Goal: Information Seeking & Learning: Learn about a topic

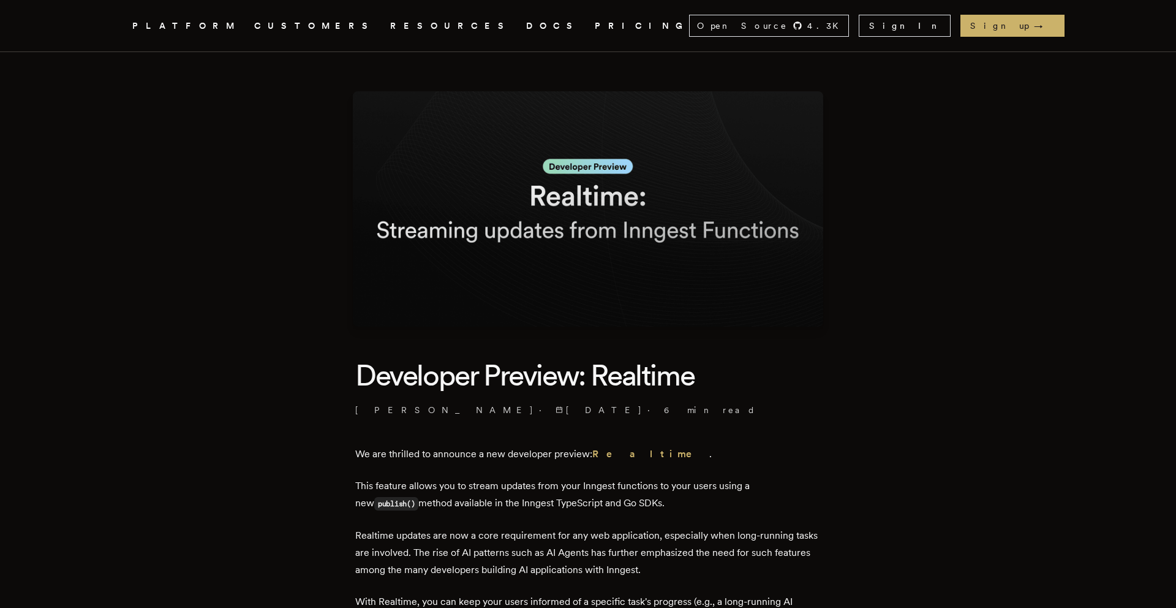
click at [526, 31] on link "DOCS" at bounding box center [553, 25] width 54 height 15
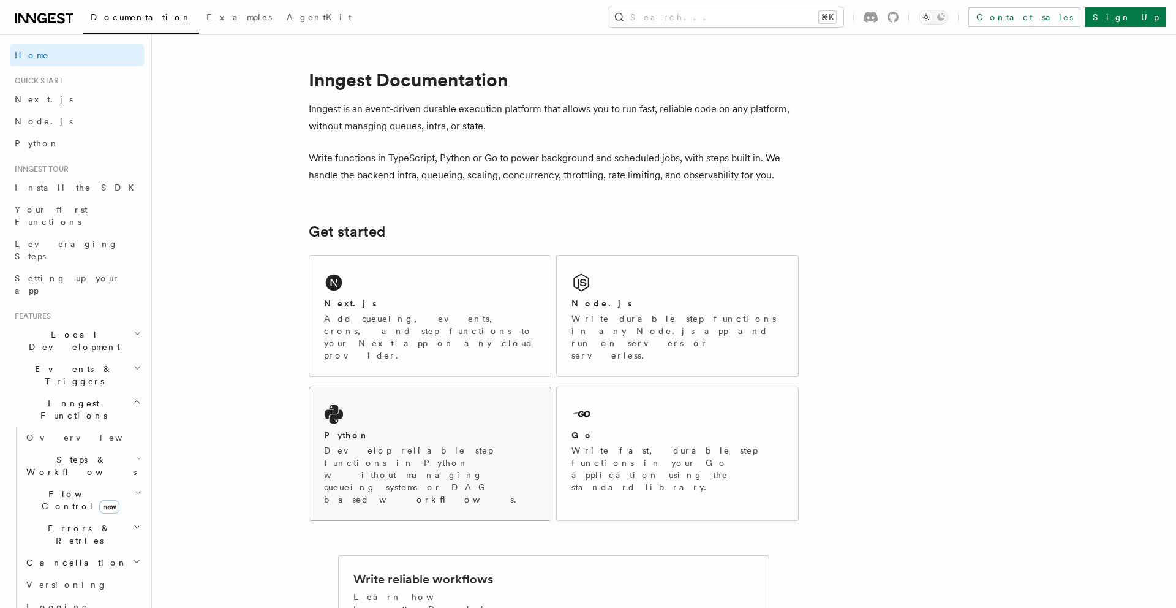
click at [406, 429] on div "Python" at bounding box center [430, 435] width 212 height 13
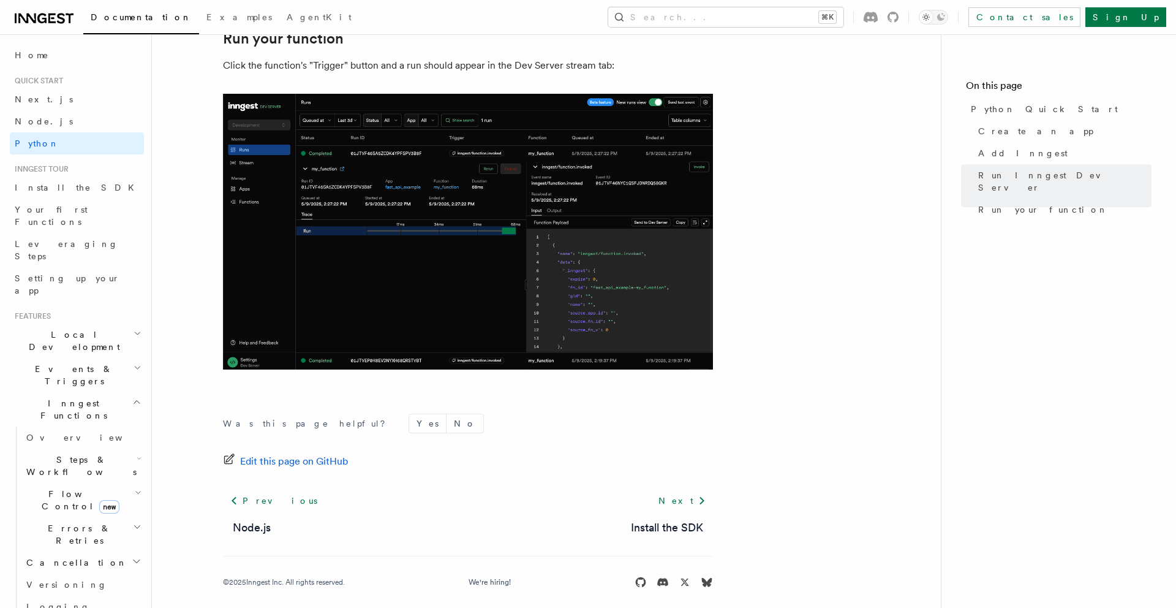
scroll to position [2491, 0]
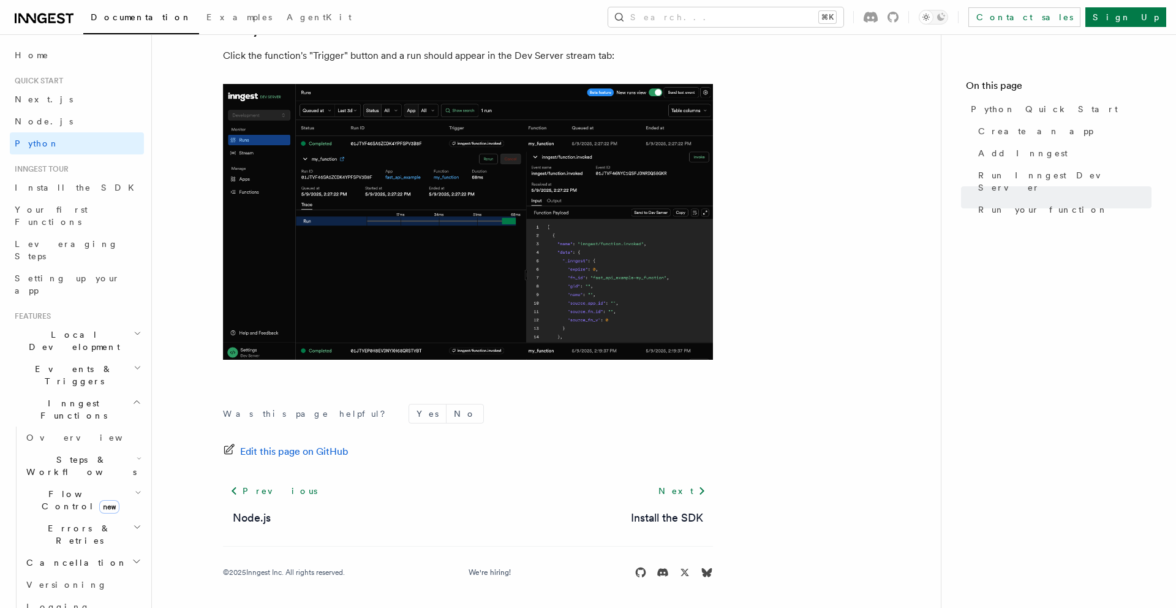
click at [137, 453] on icon "button" at bounding box center [139, 458] width 5 height 10
click at [87, 483] on link "Overview" at bounding box center [88, 494] width 111 height 22
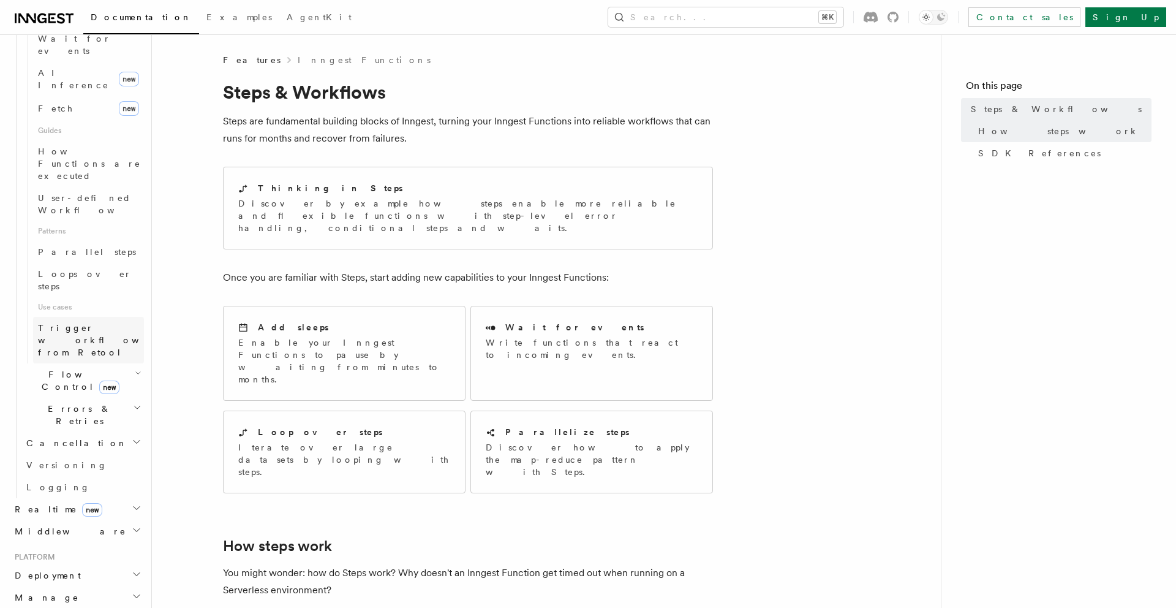
scroll to position [518, 0]
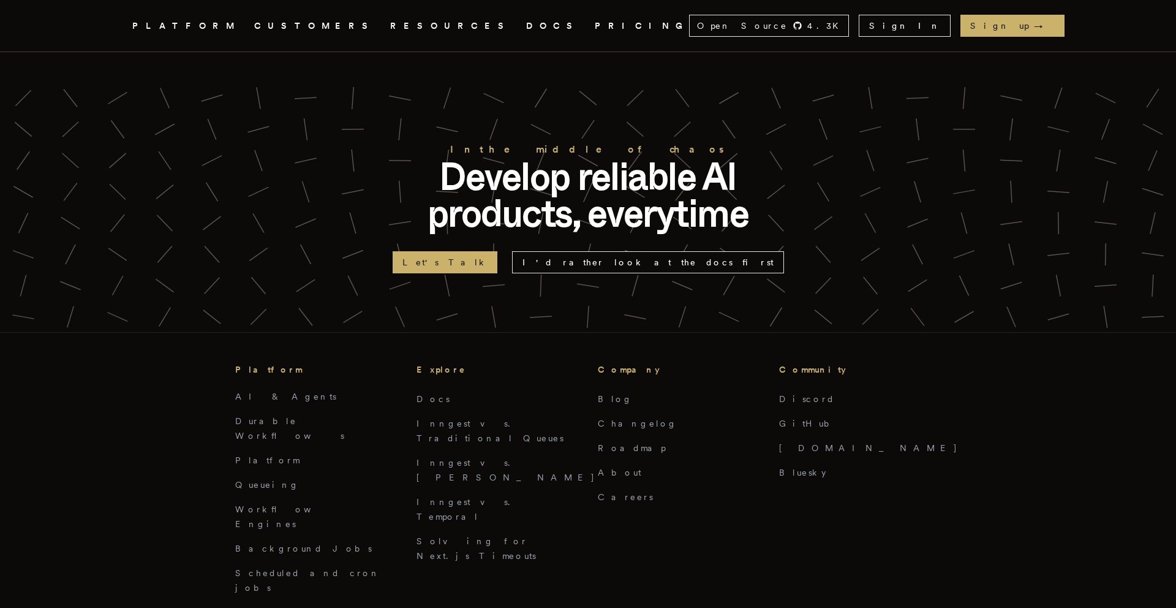
scroll to position [4349, 0]
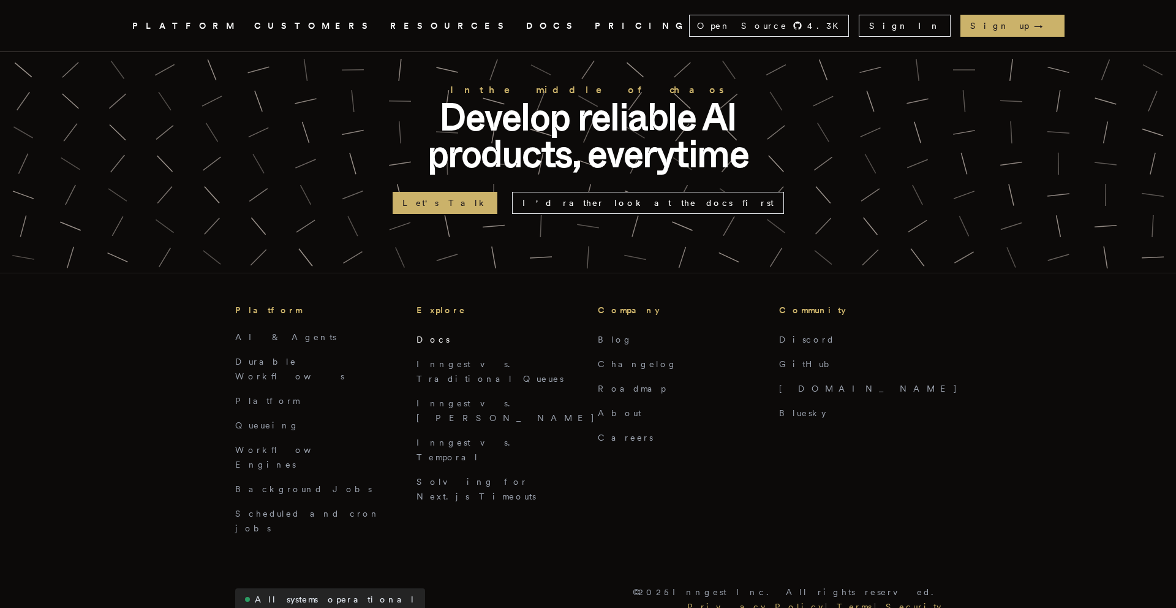
click at [426, 335] on link "Docs" at bounding box center [433, 340] width 33 height 10
click at [279, 484] on link "Background Jobs" at bounding box center [303, 489] width 137 height 10
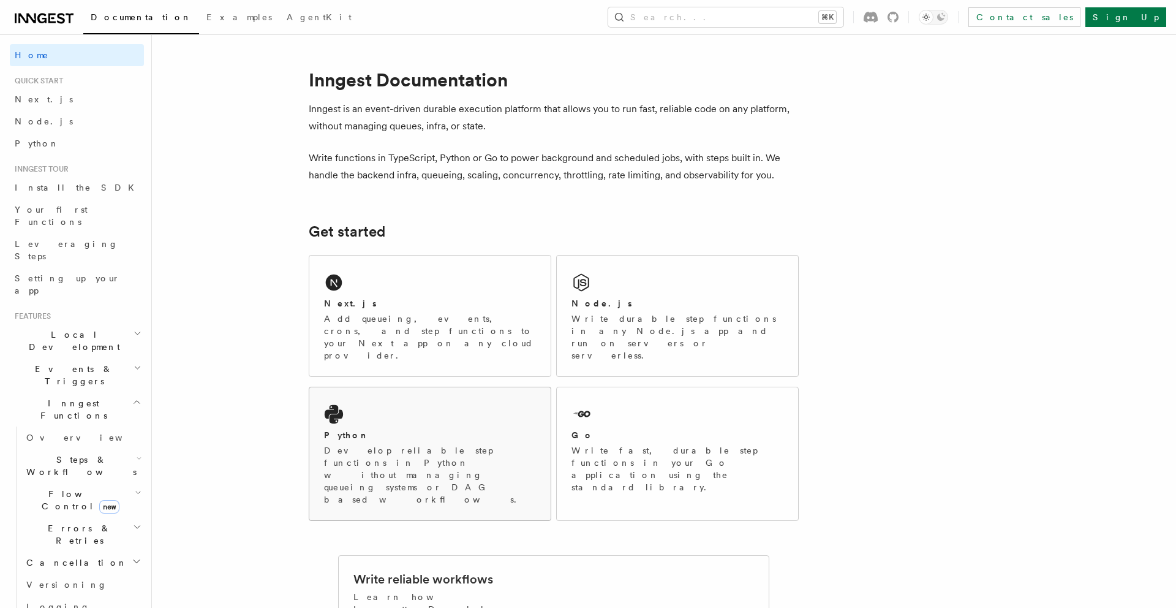
click at [390, 429] on div "Python" at bounding box center [430, 435] width 212 height 13
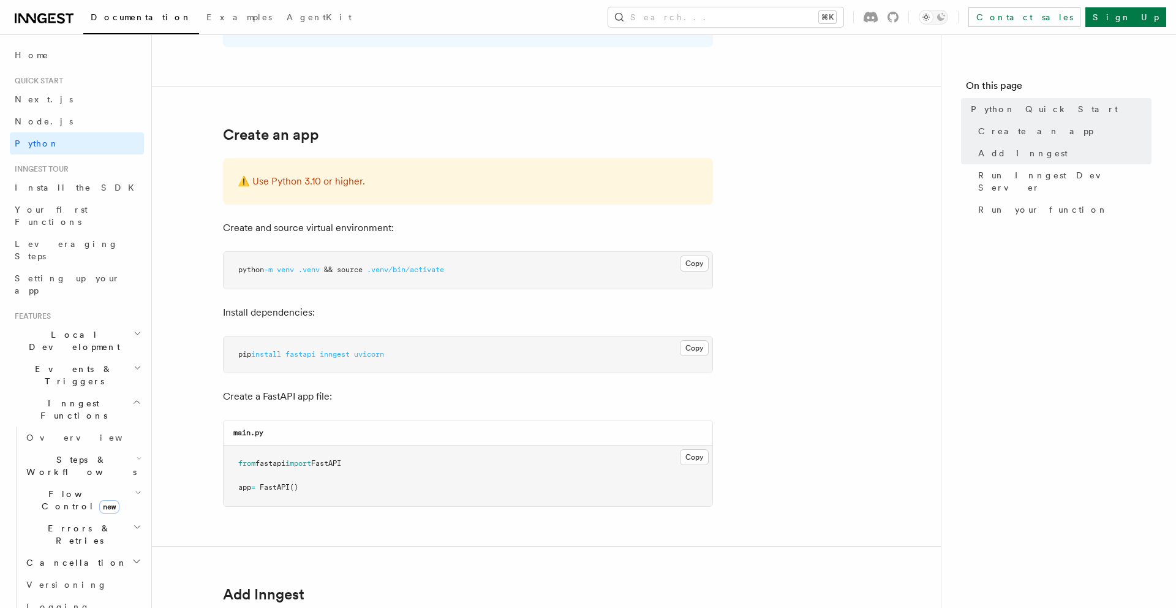
scroll to position [191, 0]
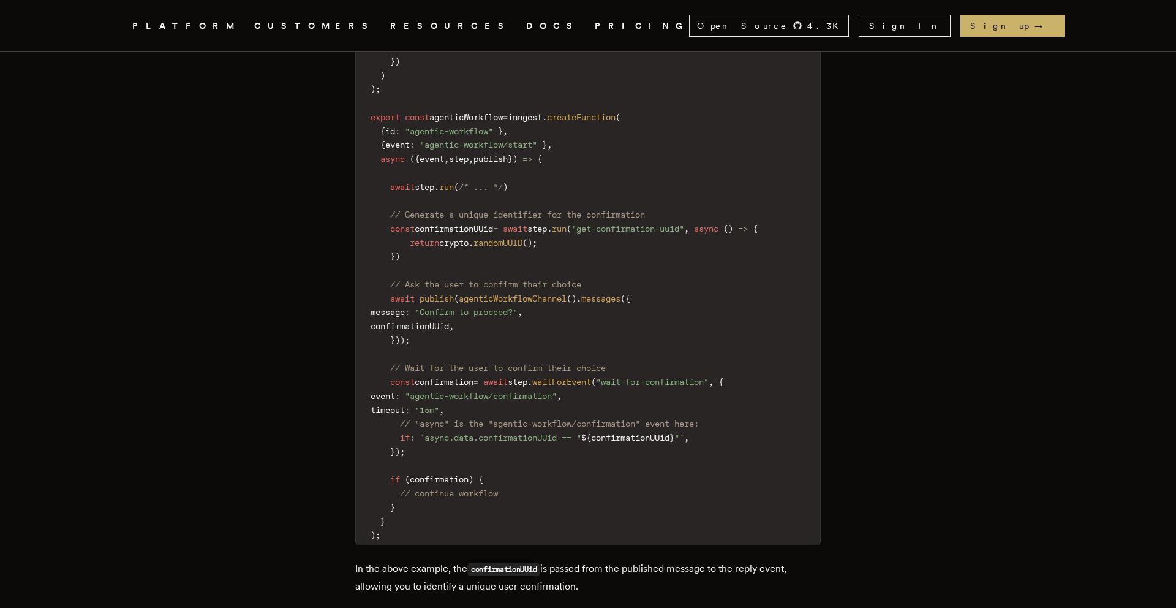
scroll to position [3349, 0]
